Goal: Task Accomplishment & Management: Understand process/instructions

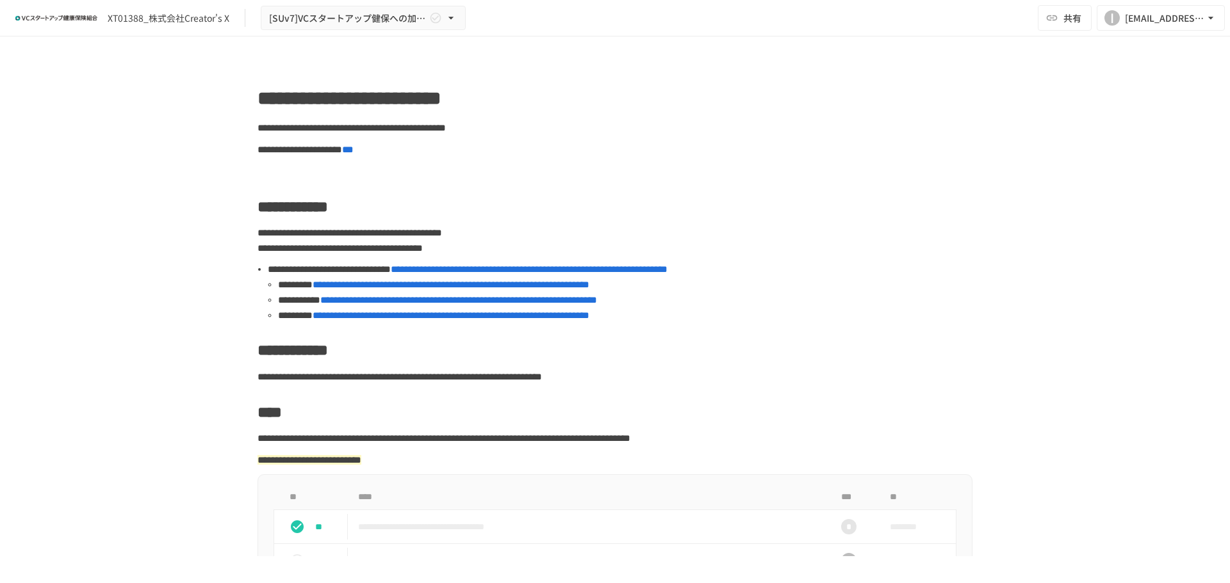
click at [419, 311] on span "**********" at bounding box center [451, 316] width 277 height 10
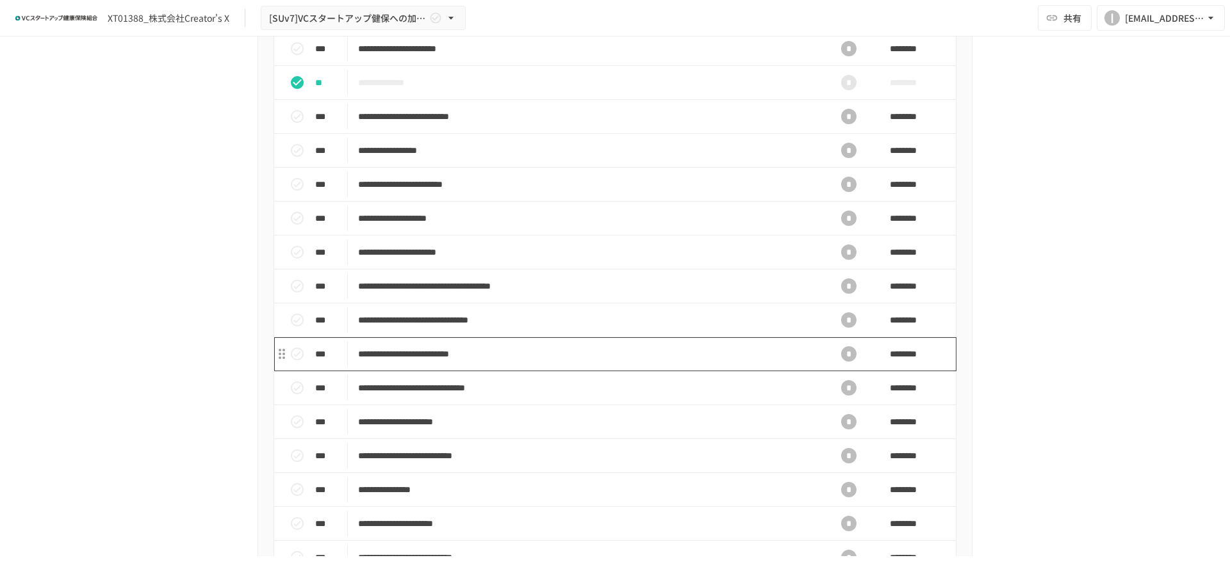
scroll to position [448, 0]
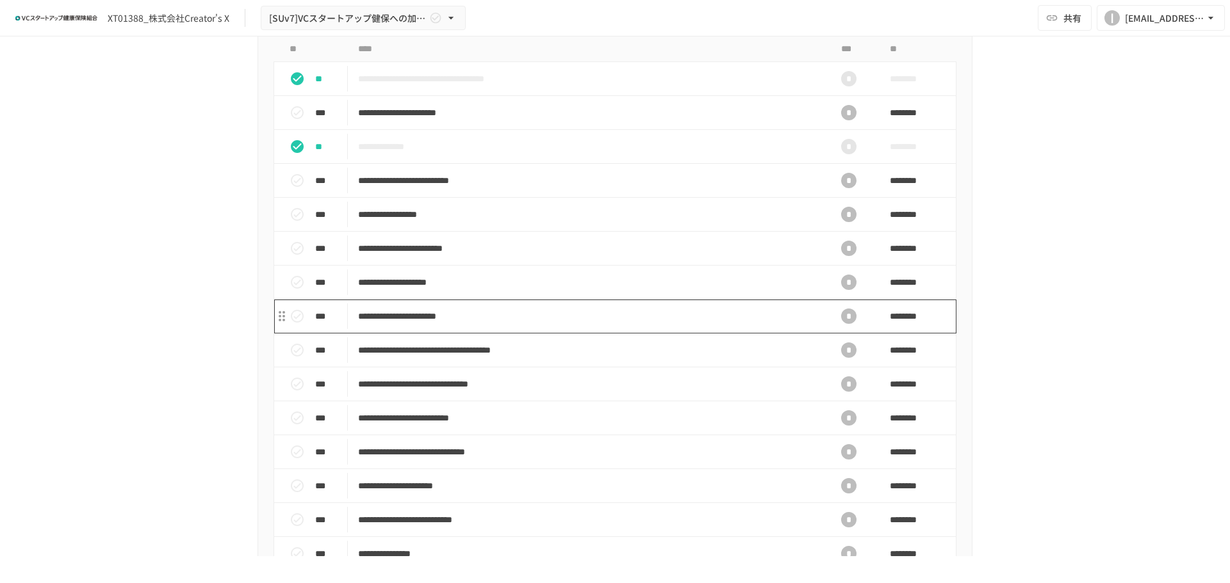
click at [517, 334] on td "**********" at bounding box center [588, 317] width 480 height 34
